Goal: Task Accomplishment & Management: Use online tool/utility

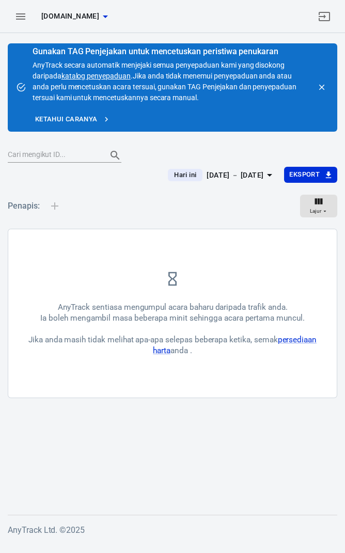
click at [70, 155] on input "text" at bounding box center [53, 154] width 91 height 13
type input "J9WggWPG7Xv9"
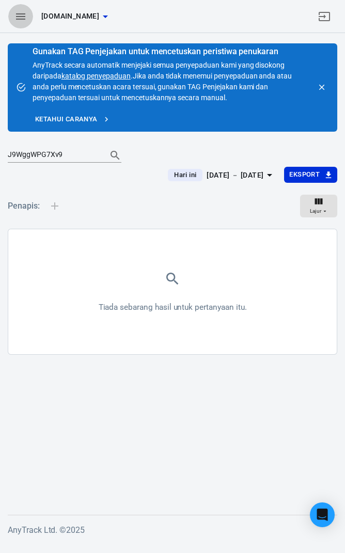
click at [17, 18] on icon "button" at bounding box center [20, 16] width 12 height 12
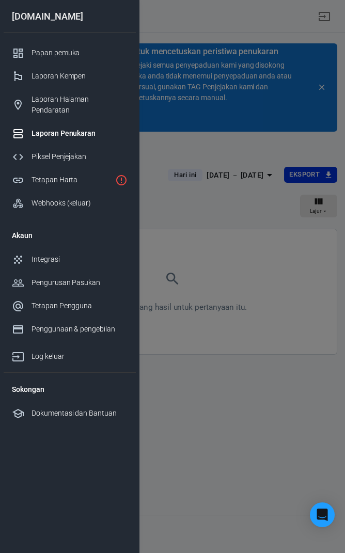
click at [99, 151] on div "Piksel Penjejakan" at bounding box center [79, 156] width 96 height 11
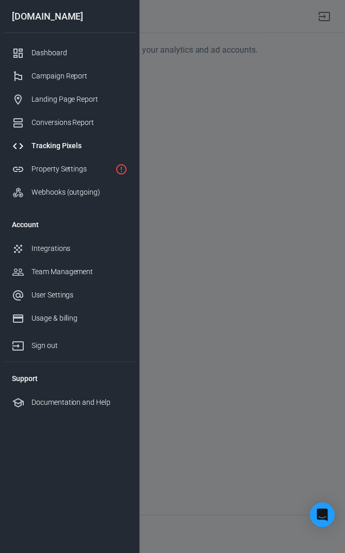
click at [261, 325] on div at bounding box center [172, 276] width 345 height 553
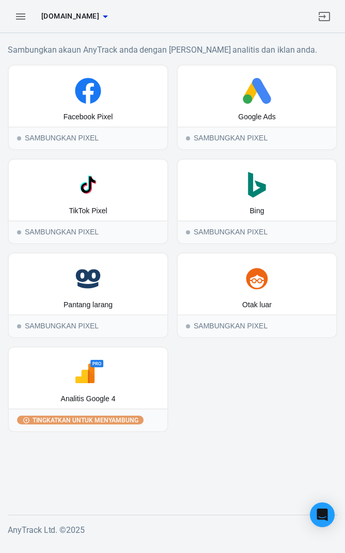
click at [24, 15] on icon "button" at bounding box center [20, 16] width 9 height 6
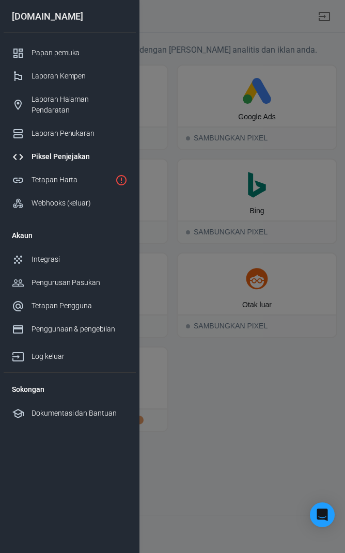
click at [105, 174] on div "Tetapan Harta" at bounding box center [70, 179] width 79 height 11
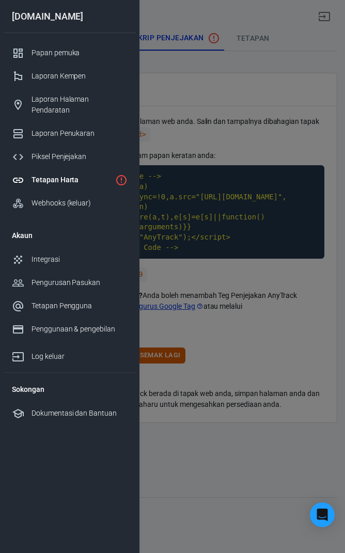
click at [245, 206] on div at bounding box center [172, 276] width 345 height 553
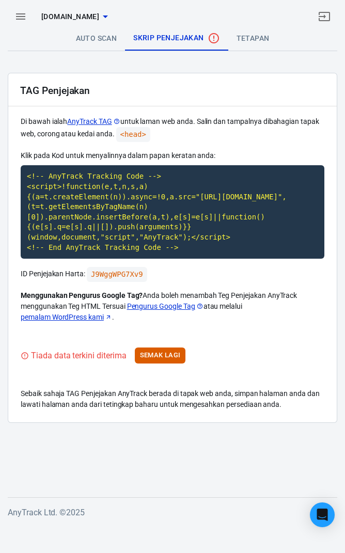
click at [261, 223] on code "<!-- AnyTrack Tracking Code --> <script>!function(e,t,n,s,a){(a=t.createElement…" at bounding box center [172, 211] width 303 height 93
copy code "<!-- AnyTrack Tracking Code --> <script>!function(e,t,n,s,a){(a=t.createElement…"
click at [129, 270] on code "J9WggWPG7Xv9" at bounding box center [117, 274] width 60 height 15
click at [130, 271] on code "J9WggWPG7Xv9" at bounding box center [117, 274] width 60 height 15
click at [122, 305] on font "disalin!" at bounding box center [116, 302] width 23 height 8
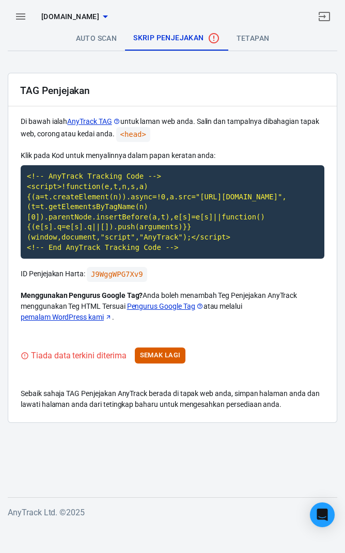
click at [107, 355] on font "Tiada data terkini diterima" at bounding box center [78, 355] width 95 height 10
click at [162, 352] on font "Semak Lagi" at bounding box center [160, 355] width 41 height 8
click at [206, 243] on code "<!-- AnyTrack Tracking Code --> <script>!function(e,t,n,s,a){(a=t.createElement…" at bounding box center [172, 211] width 303 height 93
click at [221, 255] on code "<!-- AnyTrack Tracking Code --> <script>!function(e,t,n,s,a){(a=t.createElement…" at bounding box center [172, 211] width 303 height 93
click at [199, 250] on code "<!-- AnyTrack Tracking Code --> <script>!function(e,t,n,s,a){(a=t.createElement…" at bounding box center [172, 211] width 303 height 93
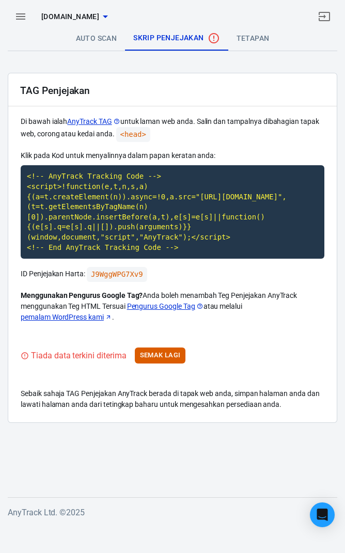
click at [117, 122] on icon at bounding box center [116, 121] width 7 height 7
